Goal: Information Seeking & Learning: Learn about a topic

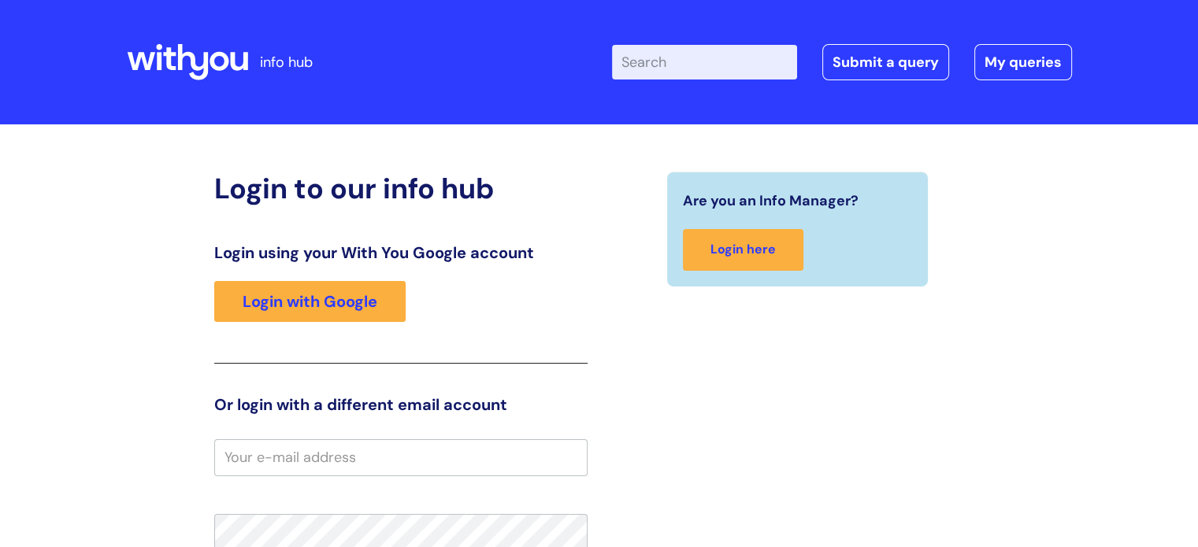
click at [378, 276] on div "Login using your With You Google account Login with Google" at bounding box center [400, 303] width 373 height 120
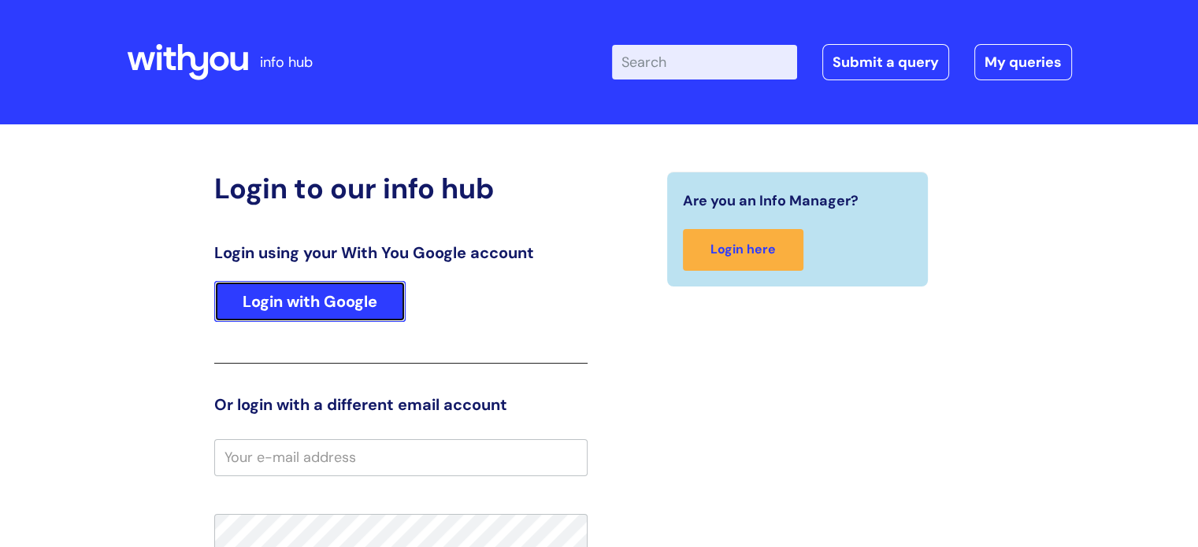
click at [379, 285] on link "Login with Google" at bounding box center [309, 301] width 191 height 41
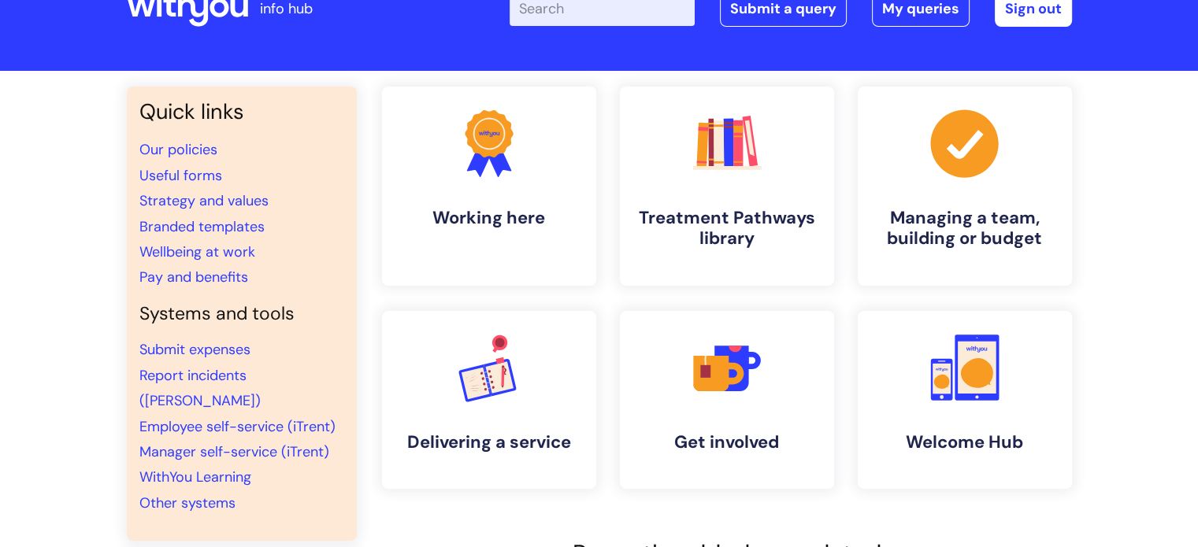
scroll to position [52, 0]
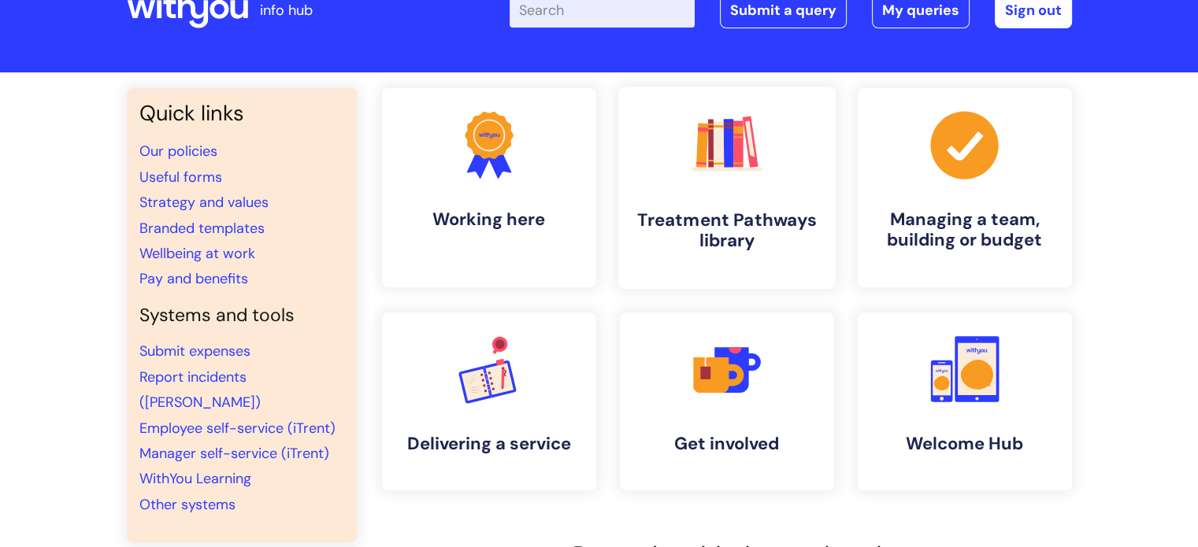
click at [685, 200] on link ".cls-1{fill:#f89b22;}.cls-1,.cls-2,.cls-3,.cls-4,.cls-5,.cls-6,.cls-7{stroke-wi…" at bounding box center [725, 188] width 217 height 202
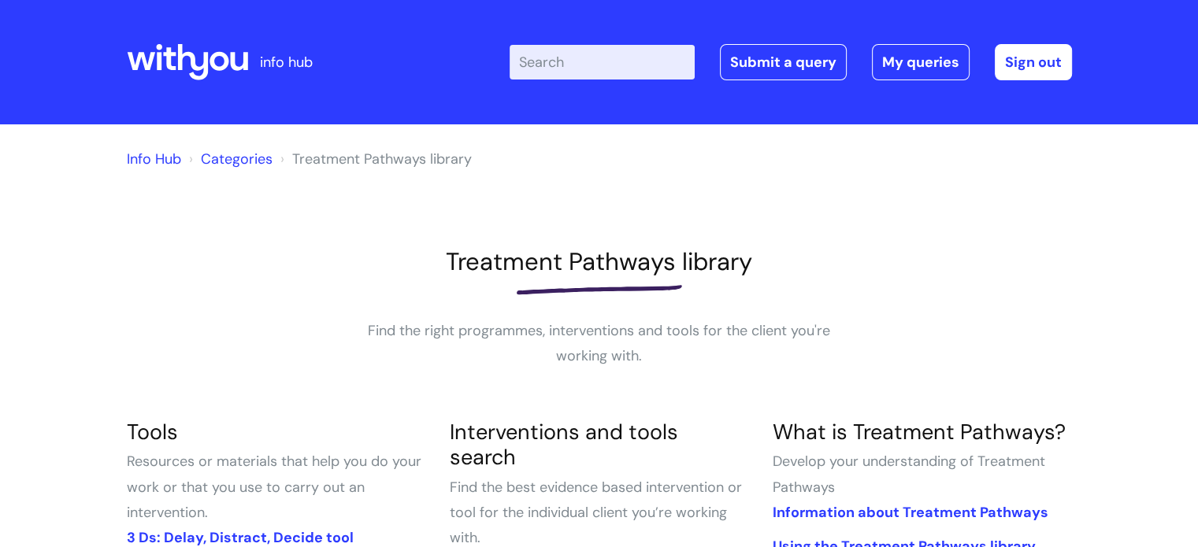
click at [586, 34] on div "Enter your search term here... Search Submit a query My queries Welcome Zen Tan…" at bounding box center [716, 62] width 710 height 93
click at [592, 48] on input "Enter your search term here..." at bounding box center [602, 62] width 185 height 35
type input "Post Detox"
click button "Search" at bounding box center [0, 0] width 0 height 0
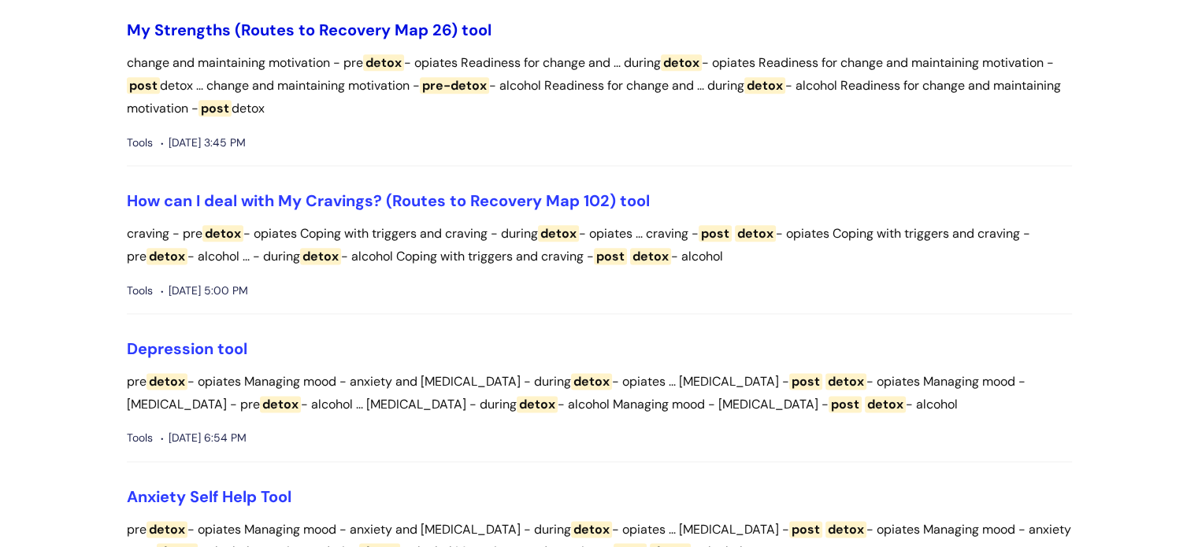
scroll to position [1986, 0]
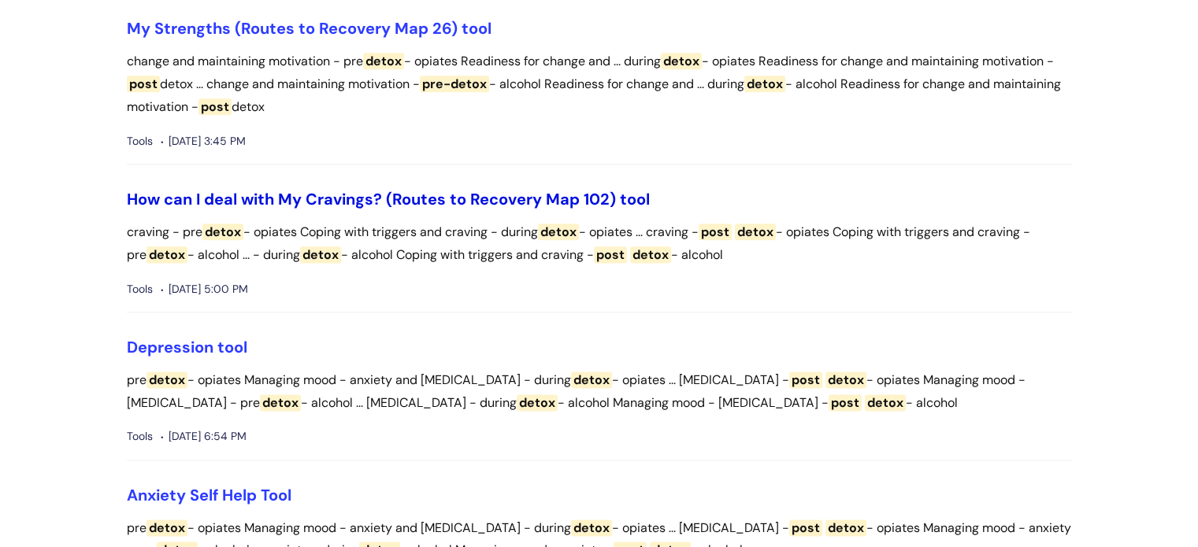
click at [353, 198] on link "How can I deal with My Cravings? (Routes to Recovery Map 102) tool" at bounding box center [388, 199] width 523 height 20
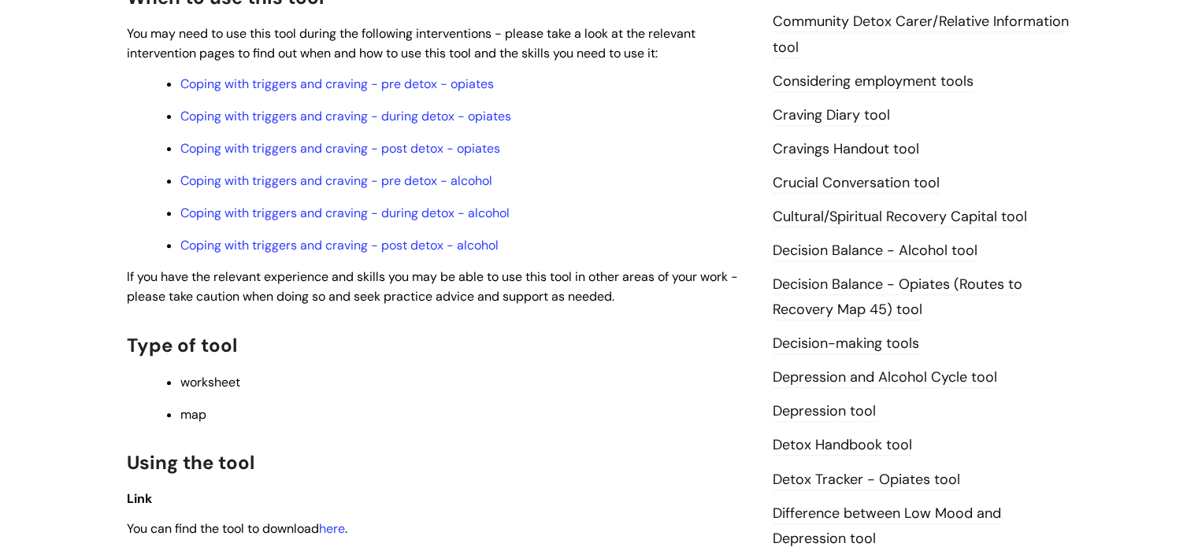
scroll to position [580, 0]
click at [347, 248] on link "Coping with triggers and craving - post detox - alcohol" at bounding box center [339, 244] width 318 height 17
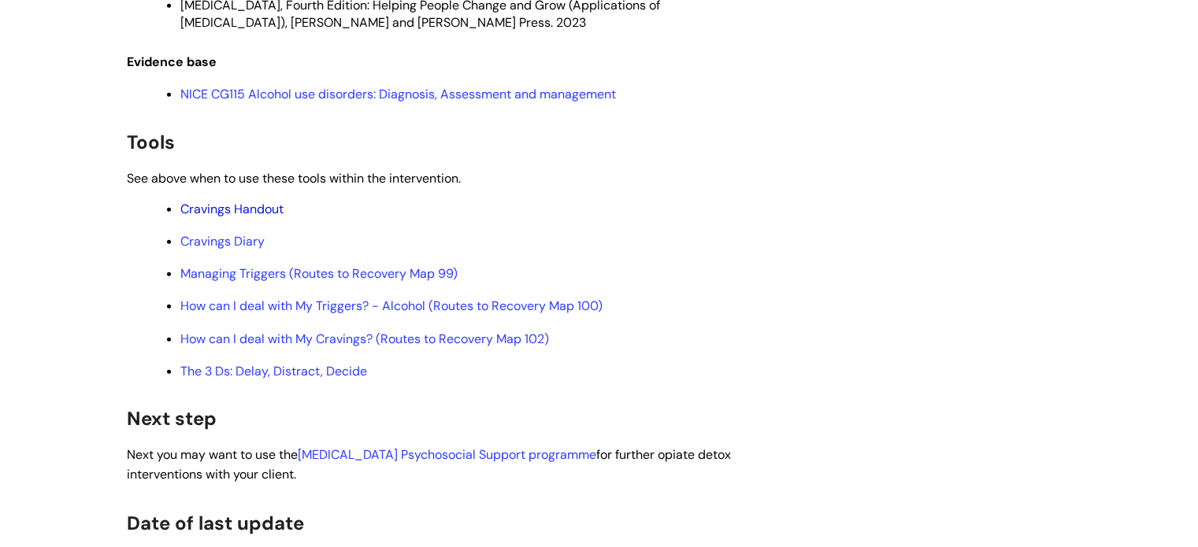
scroll to position [3978, 0]
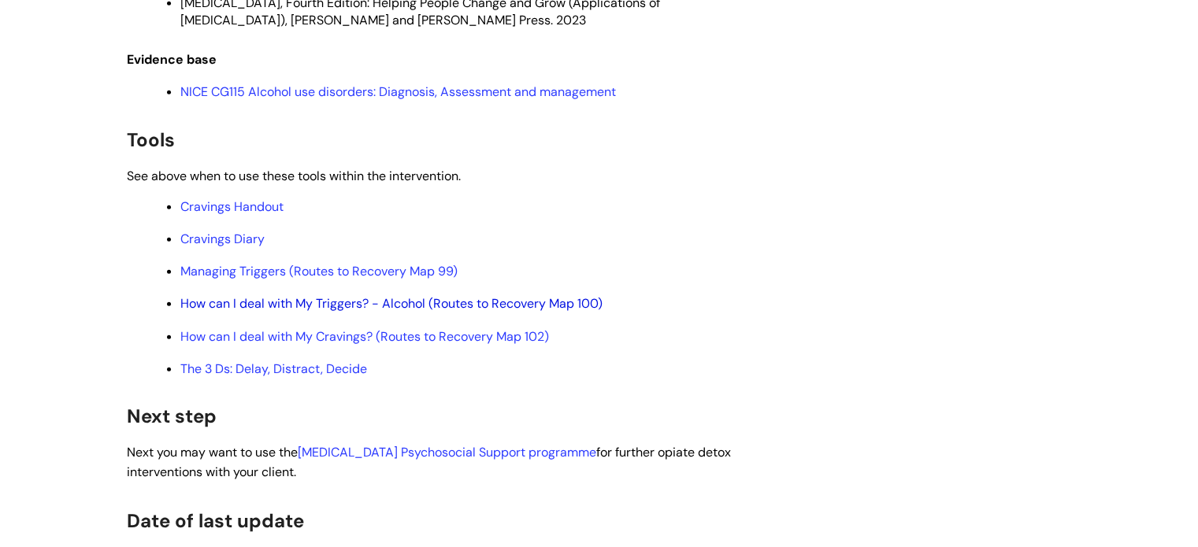
click at [336, 312] on link "How can I deal with My Triggers? - Alcohol (Routes to Recovery Map 100)" at bounding box center [391, 303] width 422 height 17
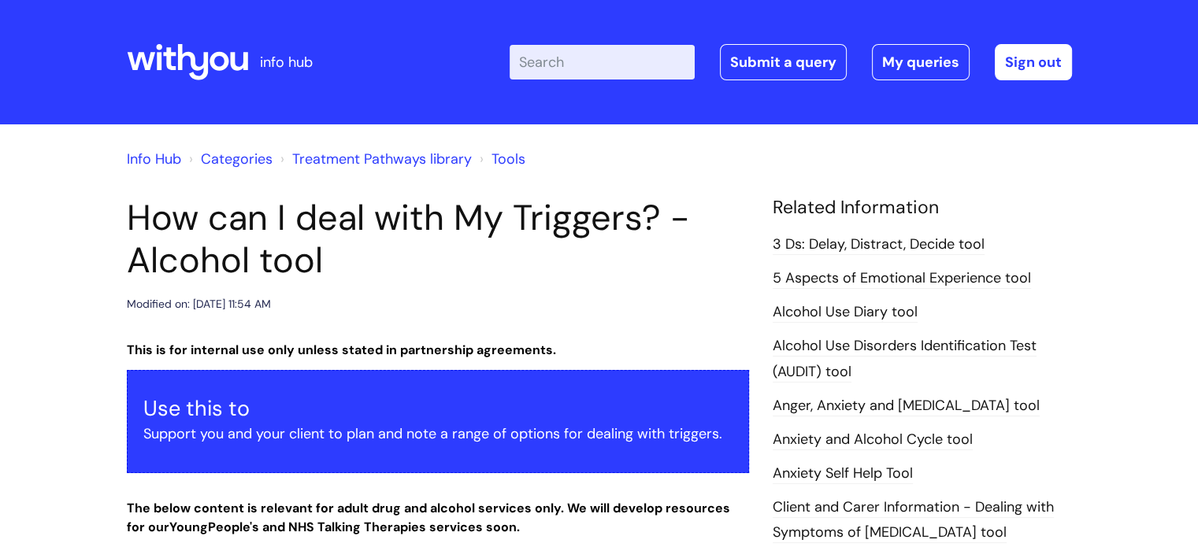
drag, startPoint x: 0, startPoint y: 0, endPoint x: 580, endPoint y: 384, distance: 695.7
click at [580, 384] on div "Use this to Support you and your client to plan and note a range of options for…" at bounding box center [438, 421] width 622 height 103
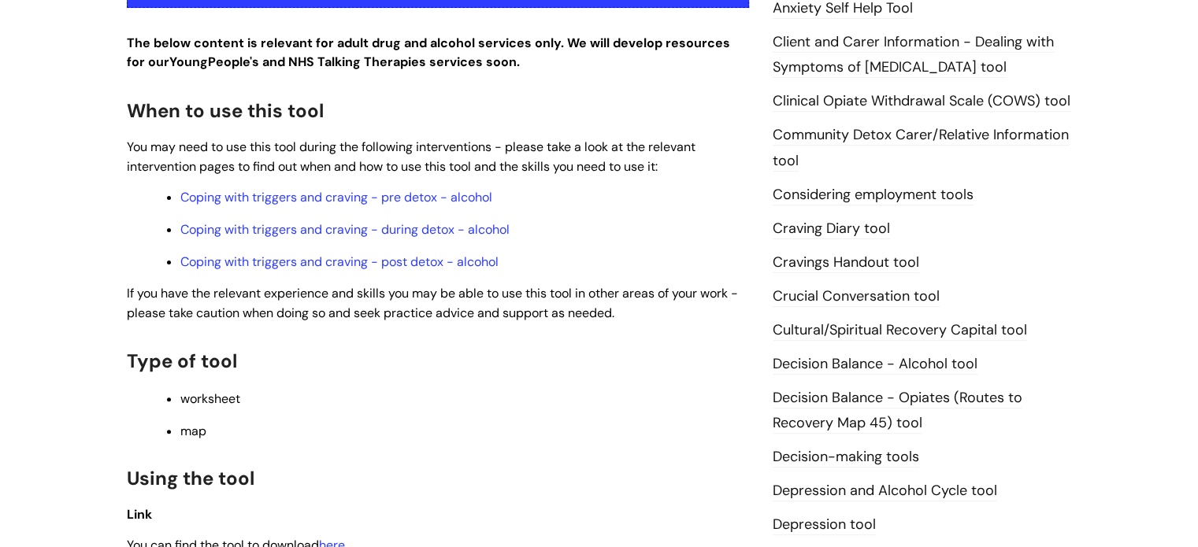
scroll to position [466, 0]
click at [332, 273] on div "This is for internal use only unless stated in partnership agreements. Use this…" at bounding box center [438, 291] width 622 height 835
click at [334, 262] on link "Coping with triggers and craving - post detox - alcohol" at bounding box center [339, 261] width 318 height 17
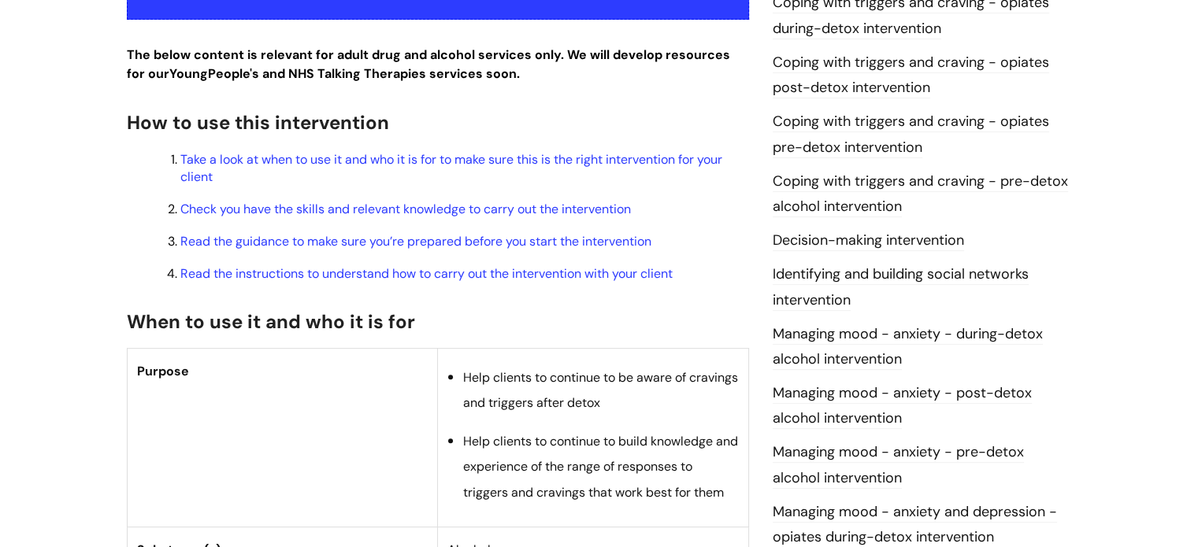
scroll to position [466, 0]
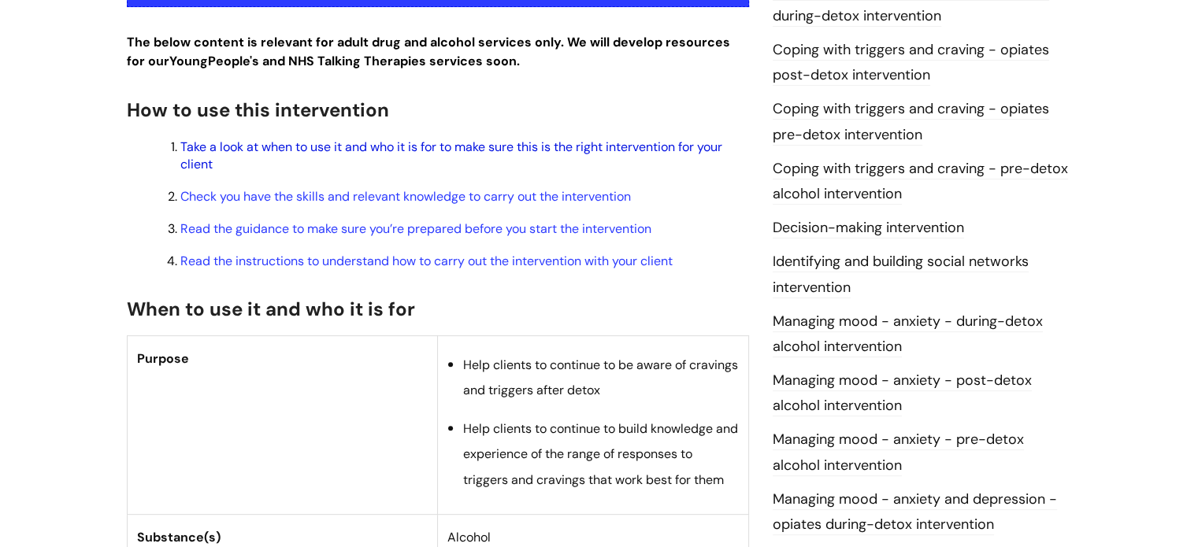
click at [539, 153] on link "Take a look at when to use it and who it is for to make sure this is the right …" at bounding box center [451, 156] width 542 height 34
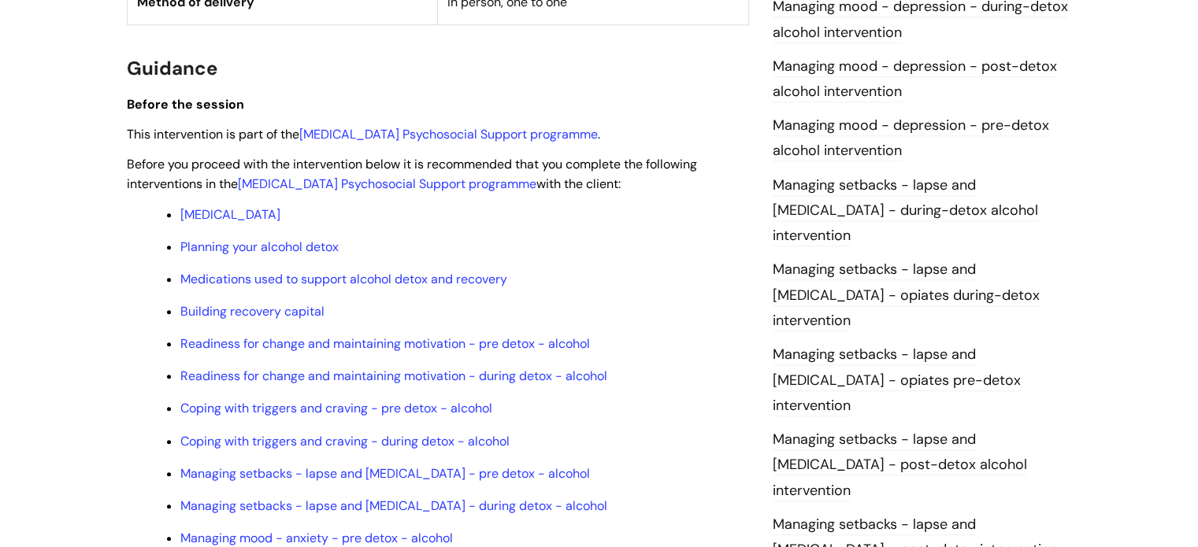
scroll to position [1170, 0]
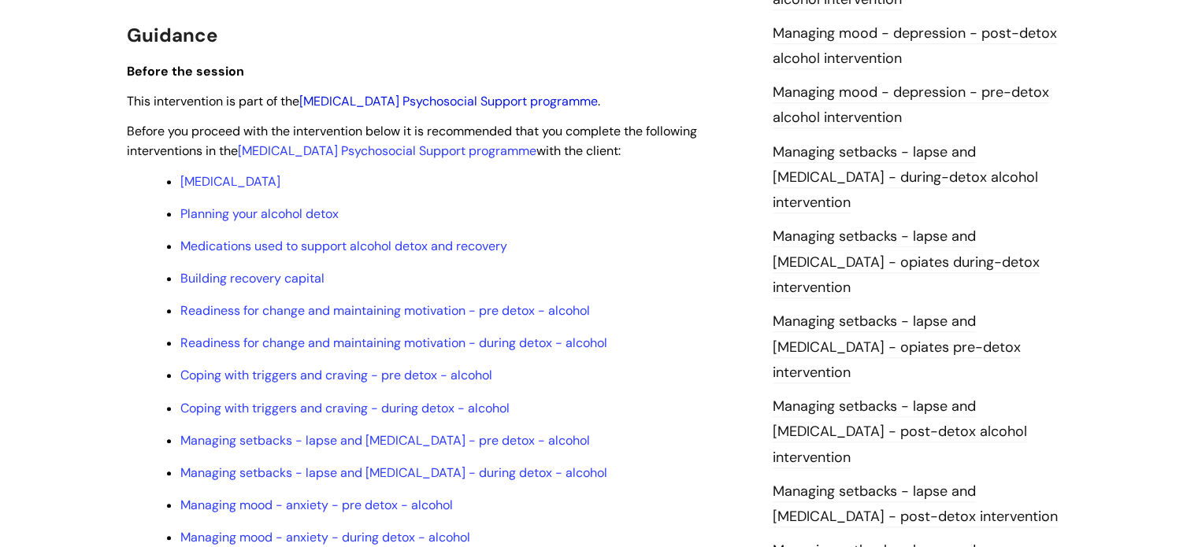
click at [541, 103] on link "Alcohol Detoxification Psychosocial Support programme" at bounding box center [448, 101] width 298 height 17
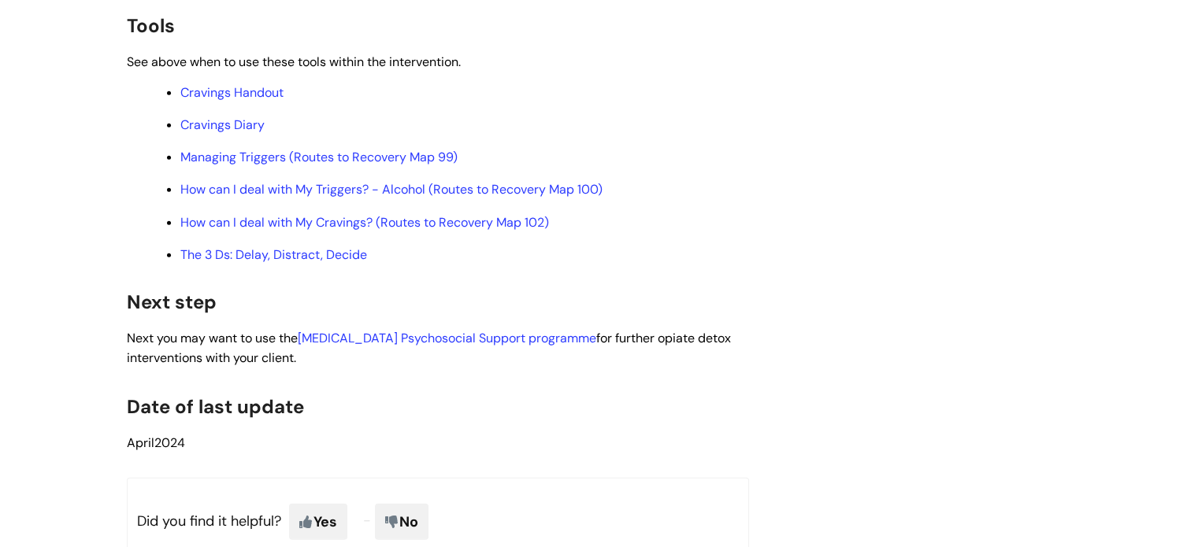
scroll to position [4068, 0]
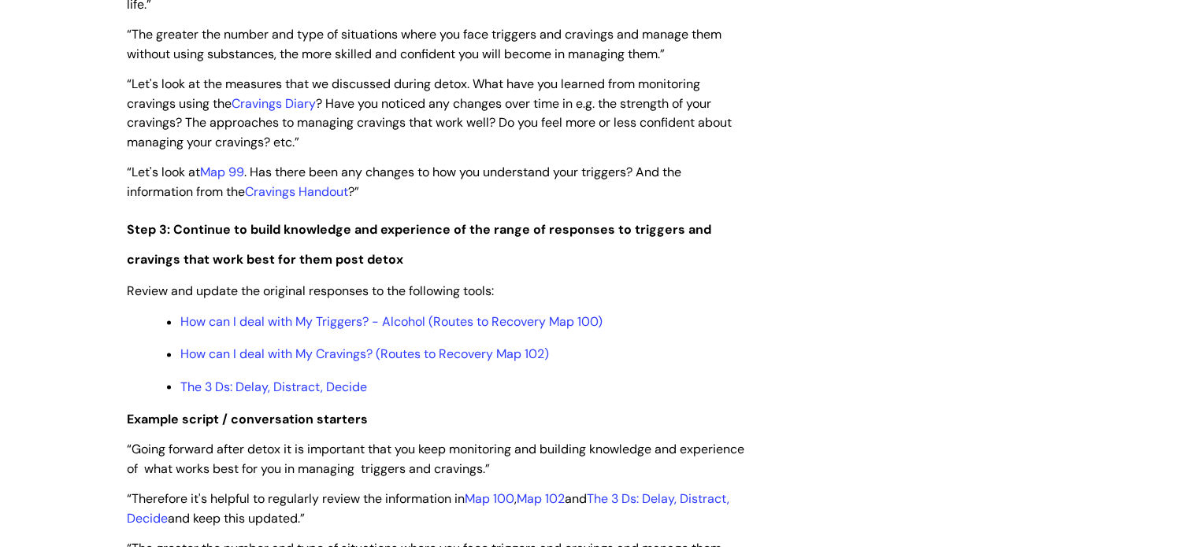
scroll to position [2619, 0]
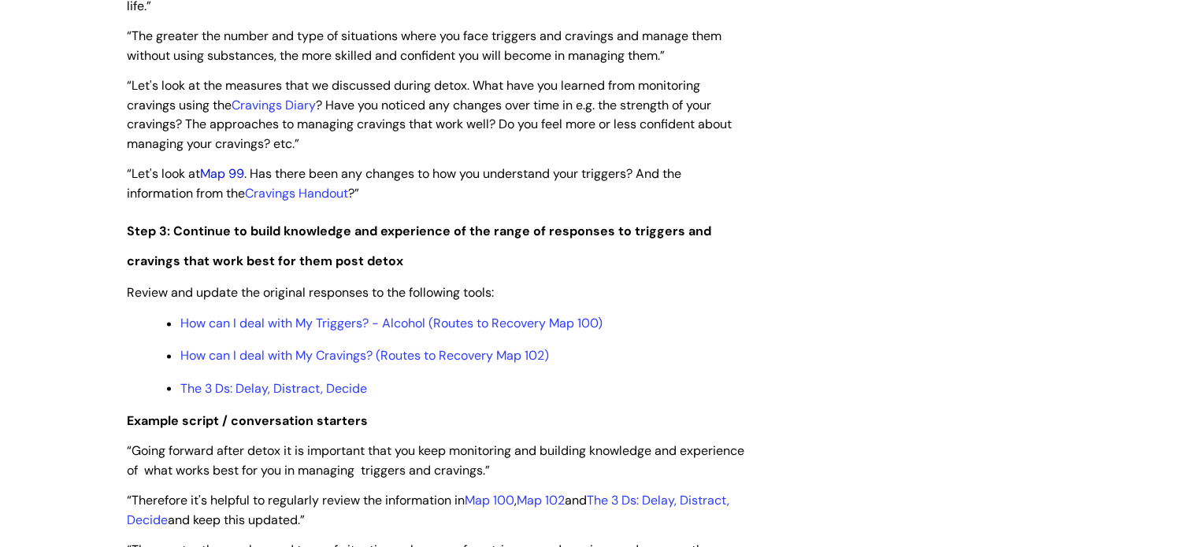
click at [228, 182] on link "Map 99" at bounding box center [222, 173] width 44 height 17
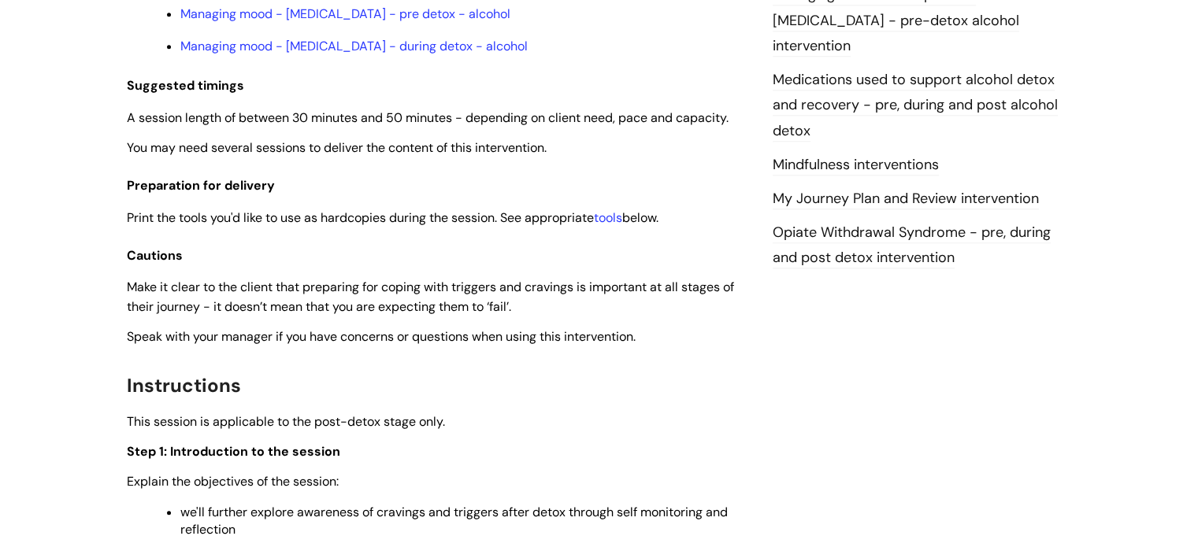
scroll to position [1728, 0]
click at [609, 224] on link "tools" at bounding box center [608, 216] width 28 height 17
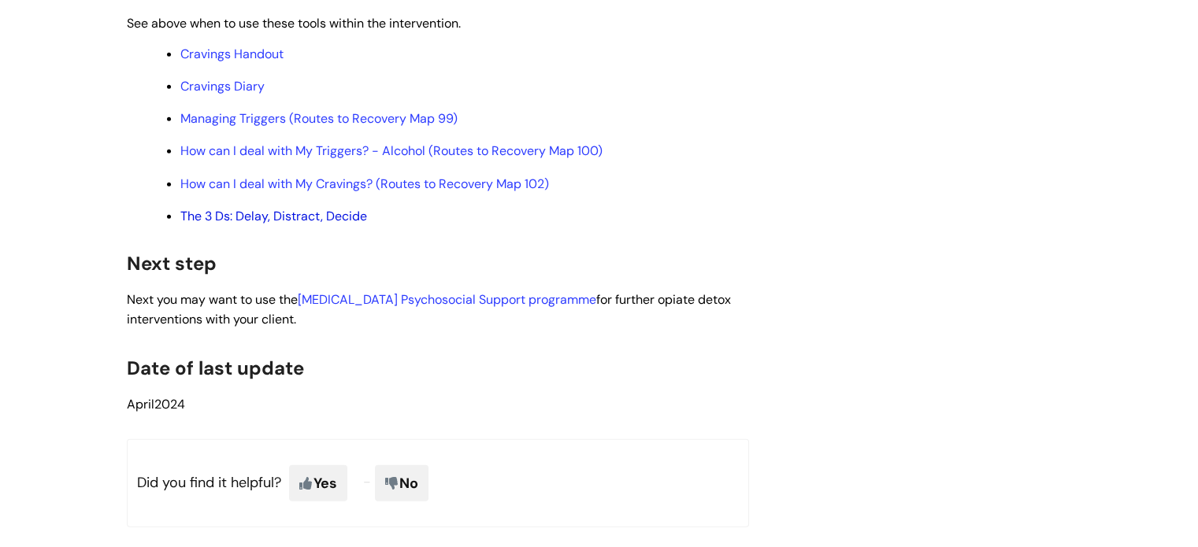
click at [271, 224] on link "The 3 Ds: Delay, Distract, Decide" at bounding box center [273, 216] width 187 height 17
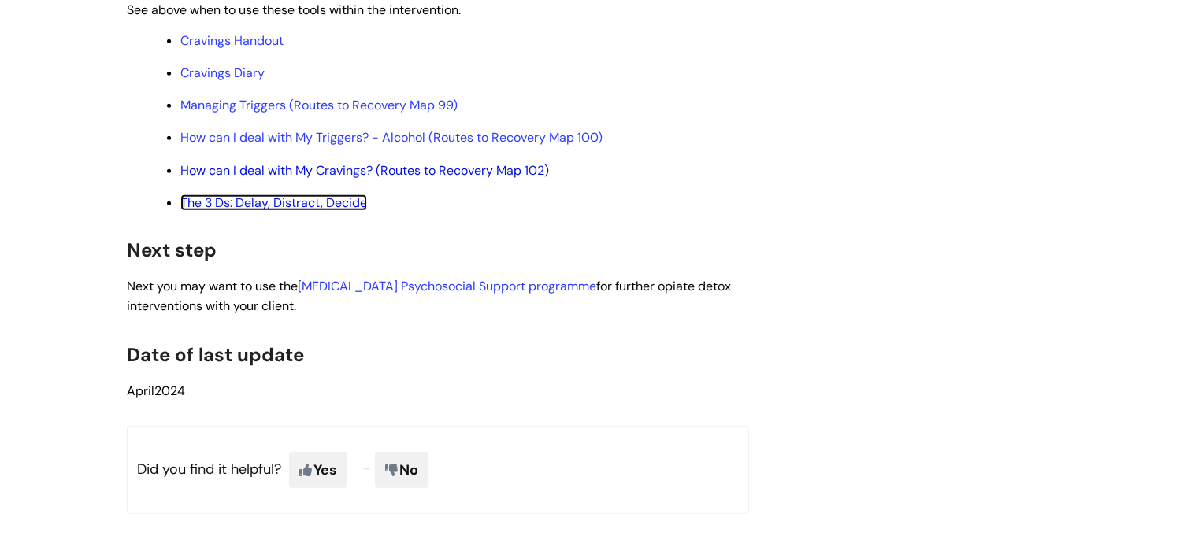
scroll to position [4143, 0]
click at [260, 82] on link "Cravings Diary" at bounding box center [222, 73] width 84 height 17
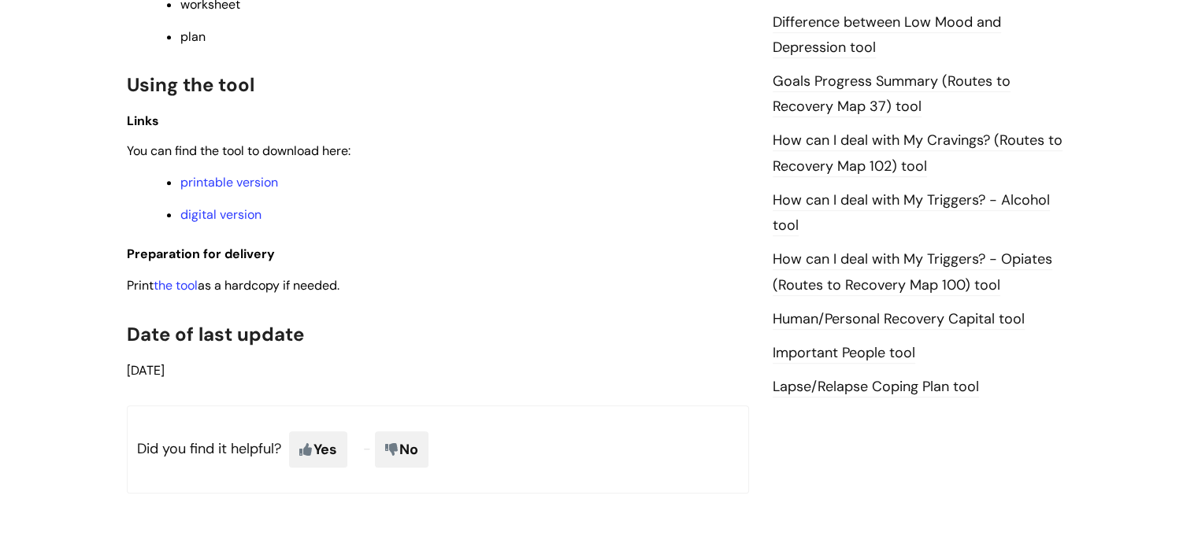
click at [591, 218] on p "digital version" at bounding box center [464, 214] width 569 height 17
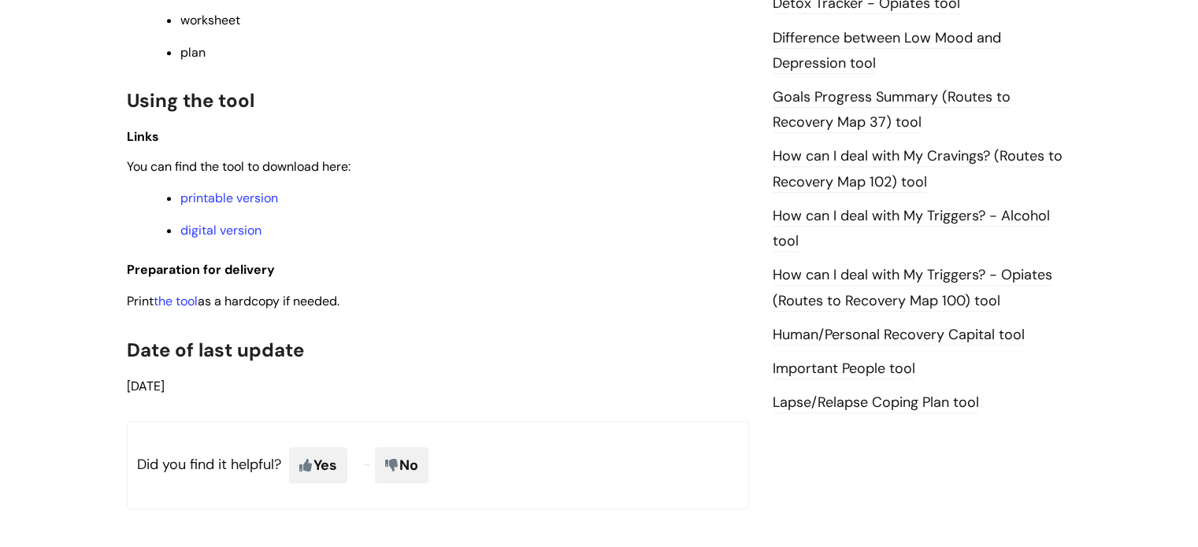
scroll to position [1017, 0]
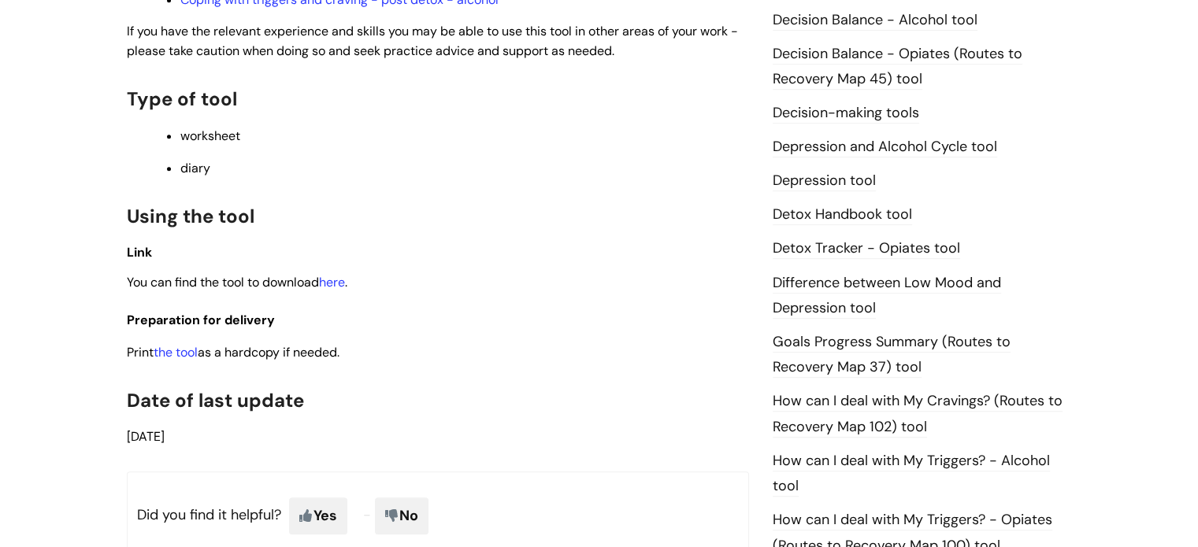
scroll to position [777, 0]
click at [334, 276] on p "You can find the tool to download here ." at bounding box center [438, 281] width 622 height 20
drag, startPoint x: 334, startPoint y: 280, endPoint x: 328, endPoint y: 286, distance: 8.4
click at [328, 286] on link "here" at bounding box center [332, 280] width 26 height 17
